Goal: Navigation & Orientation: Find specific page/section

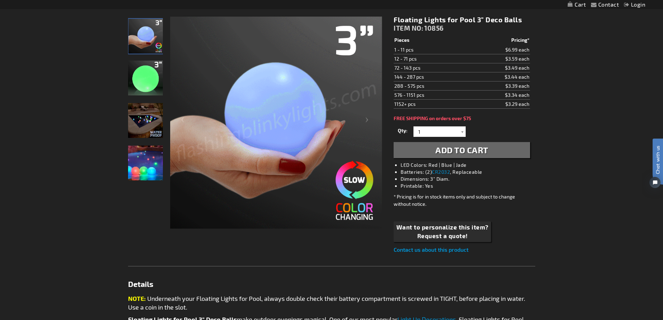
scroll to position [104, 0]
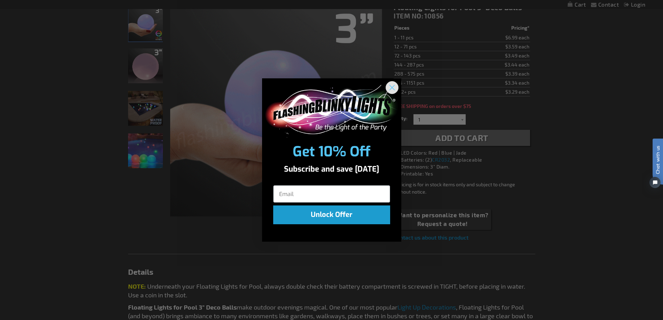
click at [393, 86] on icon "Close dialog" at bounding box center [391, 87] width 5 height 5
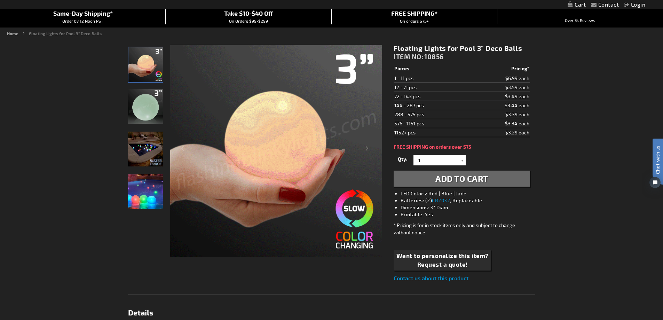
scroll to position [0, 0]
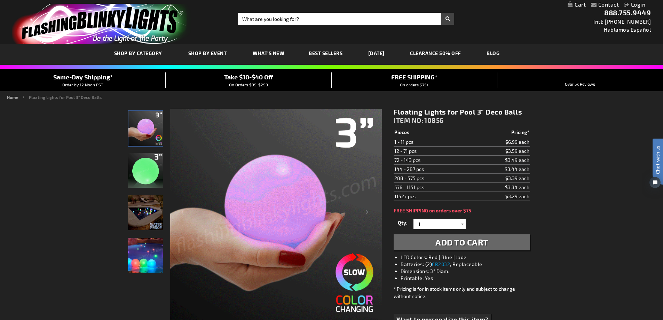
click at [390, 48] on link "[DATE]" at bounding box center [376, 52] width 27 height 23
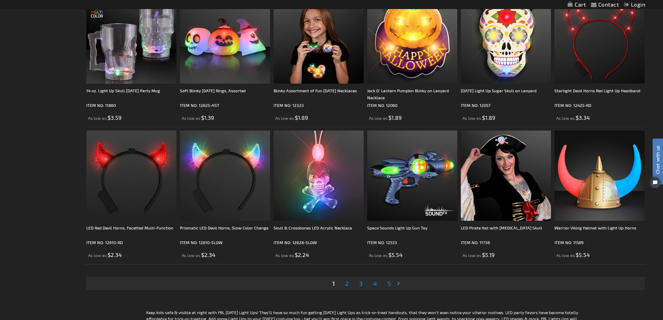
scroll to position [1355, 0]
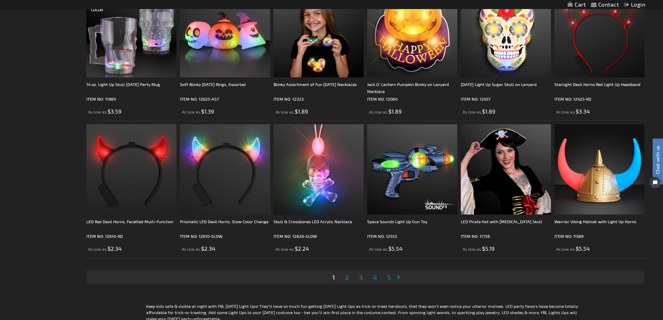
click at [361, 275] on span "3" at bounding box center [360, 277] width 3 height 8
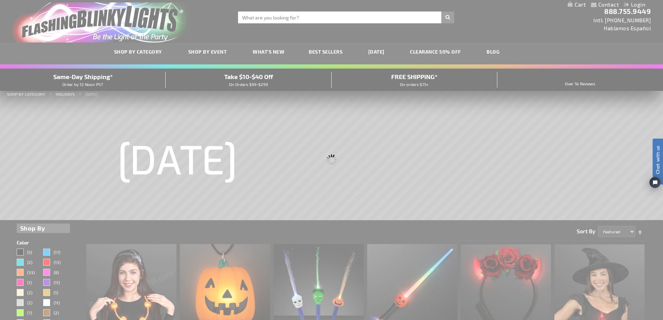
scroll to position [0, 0]
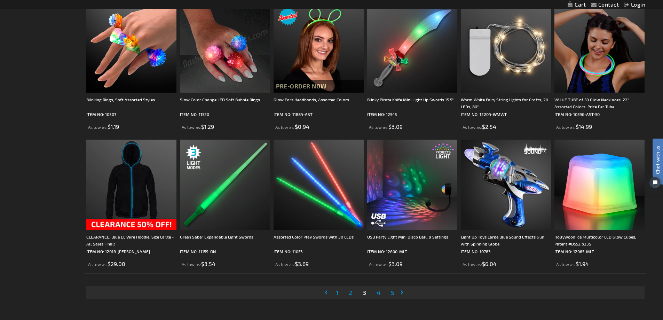
scroll to position [1357, 0]
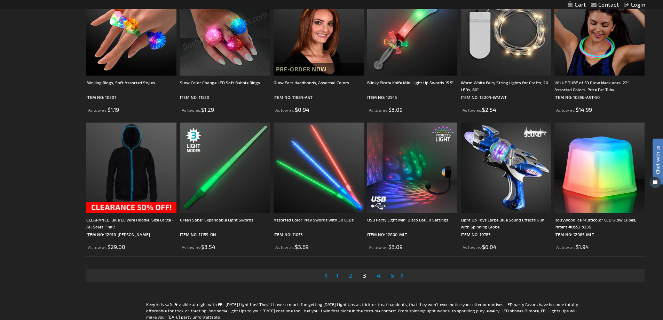
click at [379, 275] on span "4" at bounding box center [378, 275] width 4 height 8
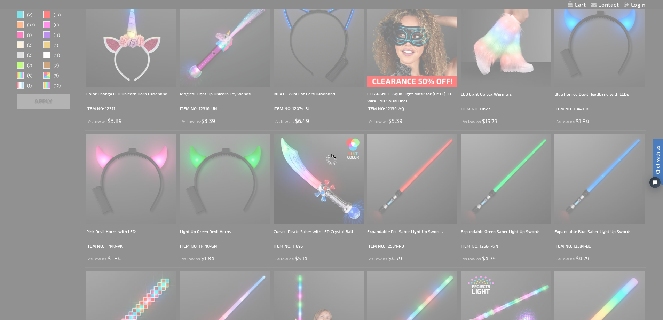
scroll to position [80, 0]
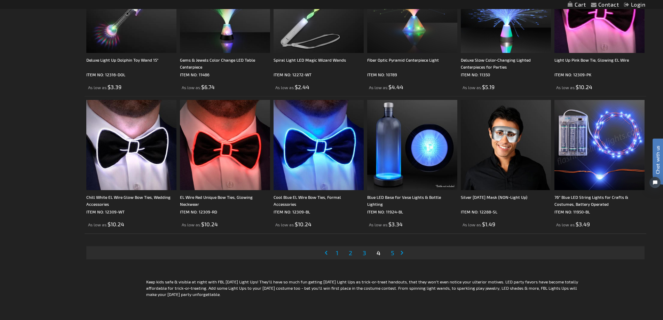
scroll to position [1391, 0]
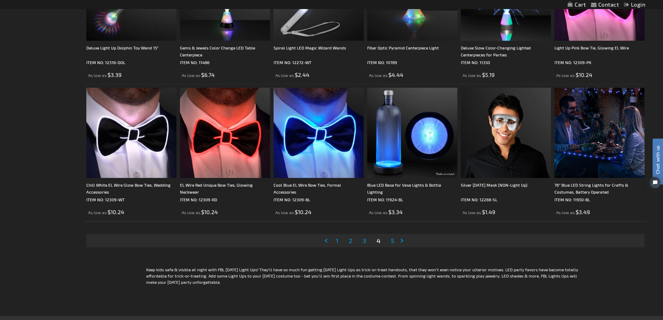
click at [394, 239] on link "Page 5" at bounding box center [392, 240] width 6 height 10
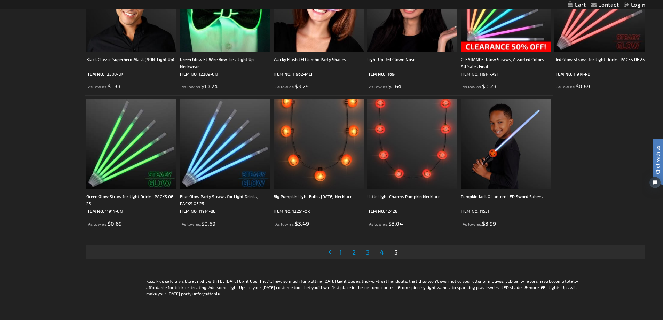
scroll to position [835, 0]
